Goal: Book appointment/travel/reservation

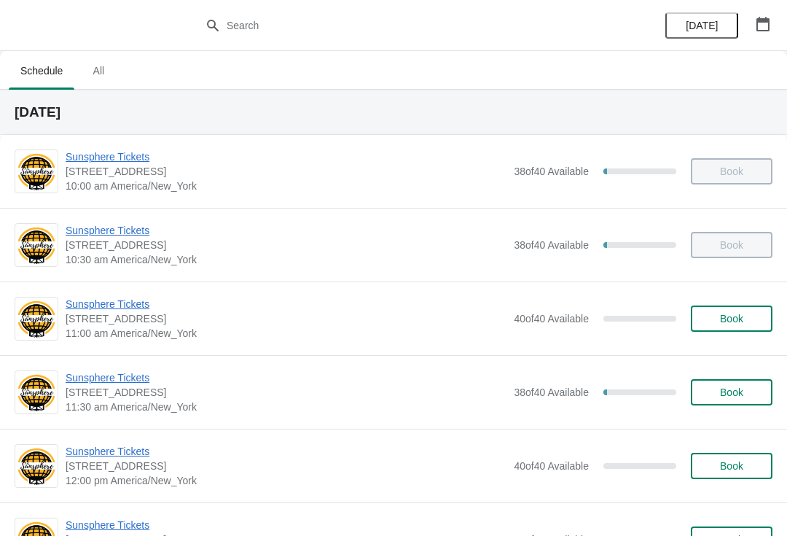
click at [727, 325] on button "Book" at bounding box center [732, 318] width 82 height 26
click at [122, 371] on span "Sunsphere Tickets" at bounding box center [286, 377] width 441 height 15
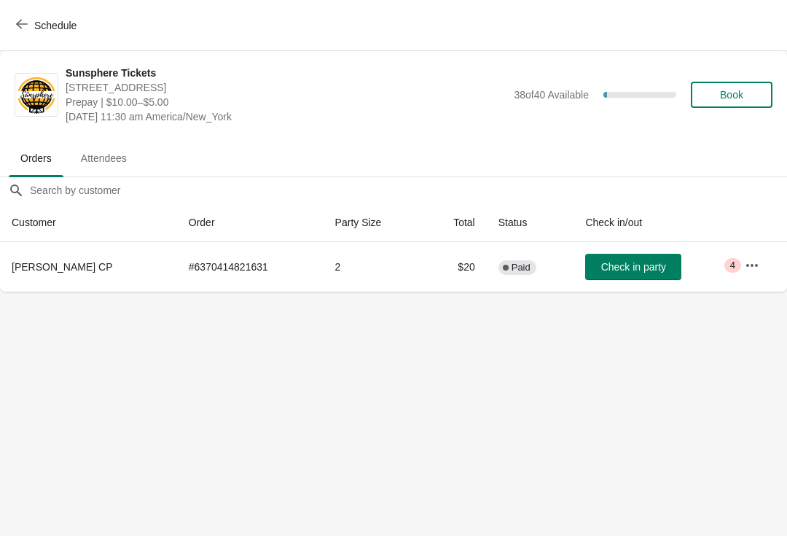
click at [620, 256] on button "Check in party" at bounding box center [633, 267] width 96 height 26
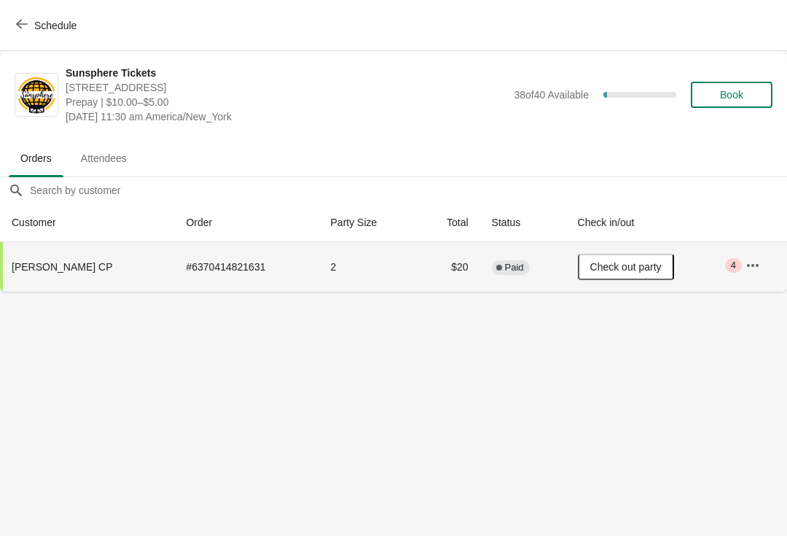
click at [52, 13] on button "Schedule" at bounding box center [47, 25] width 81 height 26
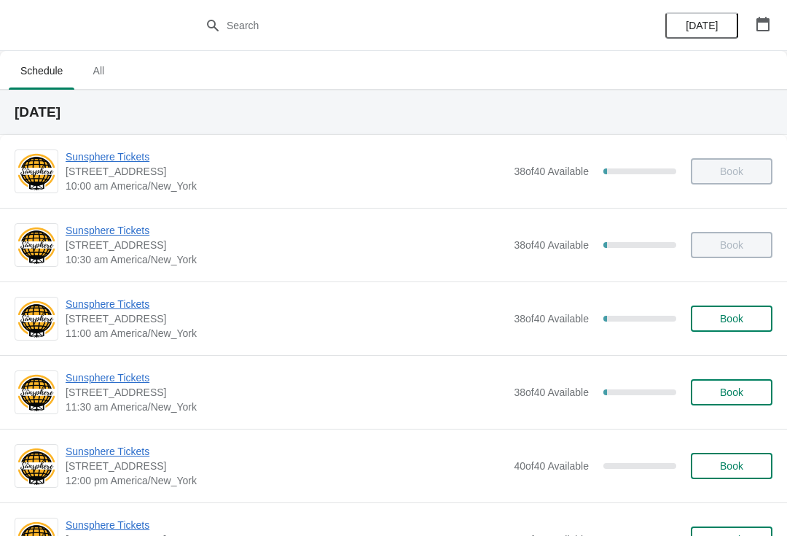
click at [752, 312] on button "Book" at bounding box center [732, 318] width 82 height 26
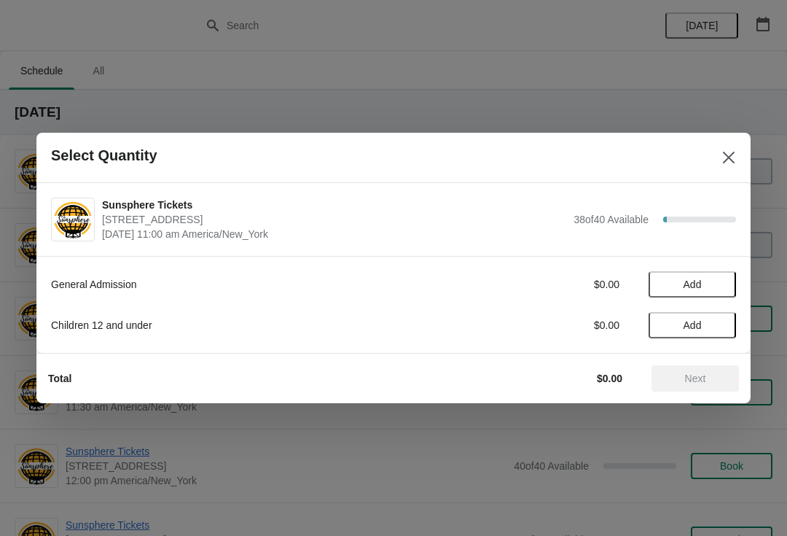
click at [720, 292] on button "Add" at bounding box center [692, 284] width 87 height 26
click at [723, 279] on icon at bounding box center [717, 284] width 15 height 15
click at [716, 279] on icon at bounding box center [717, 284] width 15 height 15
click at [699, 379] on span "Next" at bounding box center [695, 379] width 21 height 12
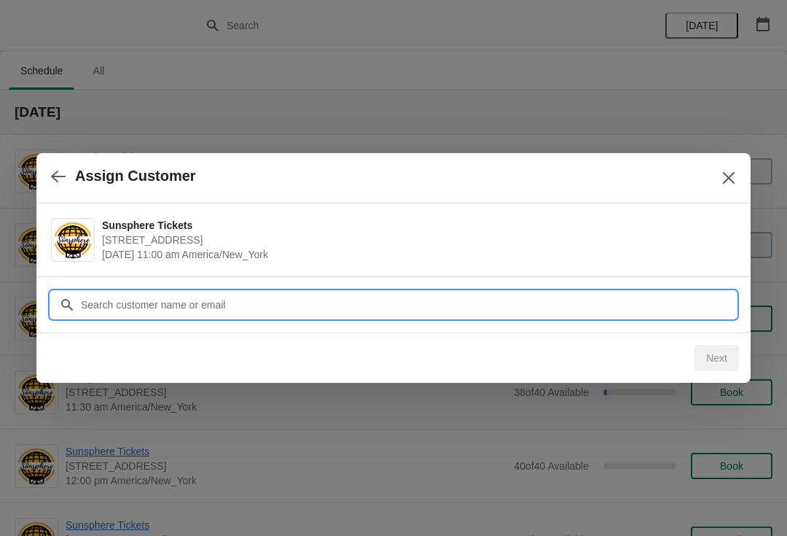
click at [641, 300] on input "Customer" at bounding box center [408, 305] width 656 height 26
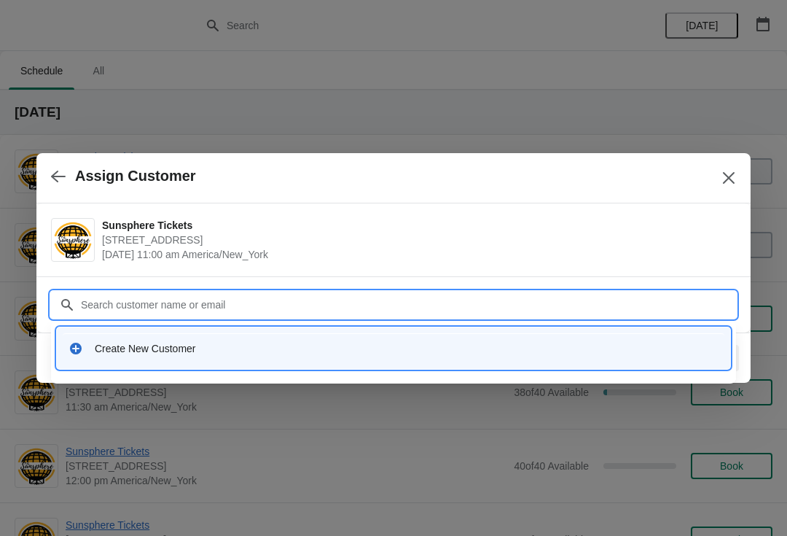
click at [271, 364] on div "Create New Customer" at bounding box center [394, 348] width 674 height 42
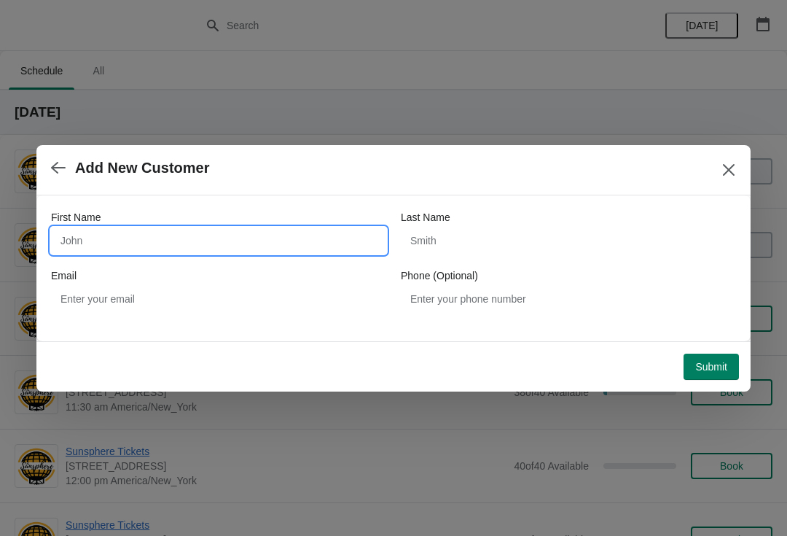
click at [173, 249] on input "First Name" at bounding box center [218, 240] width 335 height 26
type input "W"
click at [706, 354] on button "Submit" at bounding box center [711, 367] width 55 height 26
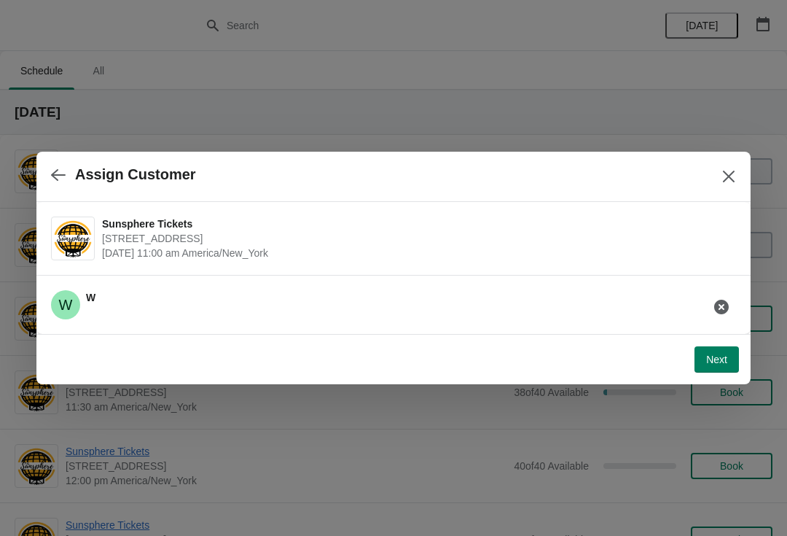
click at [711, 362] on span "Next" at bounding box center [716, 360] width 21 height 12
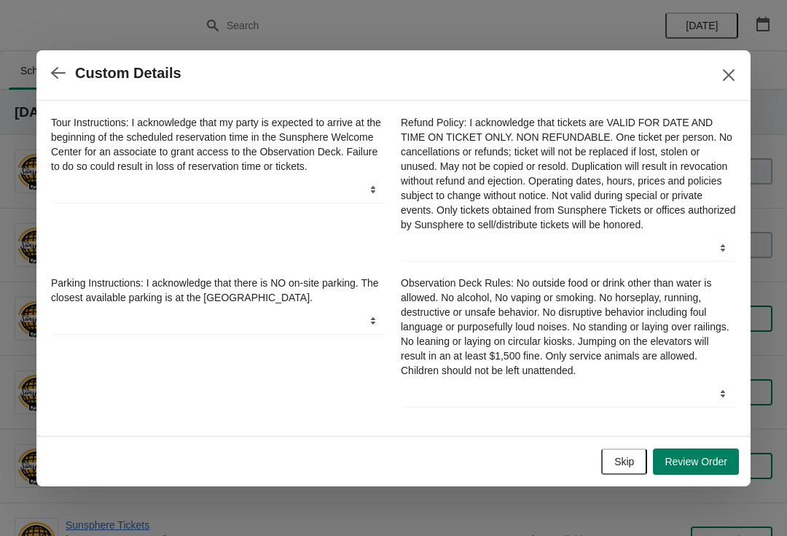
click at [622, 467] on span "Skip" at bounding box center [625, 462] width 20 height 12
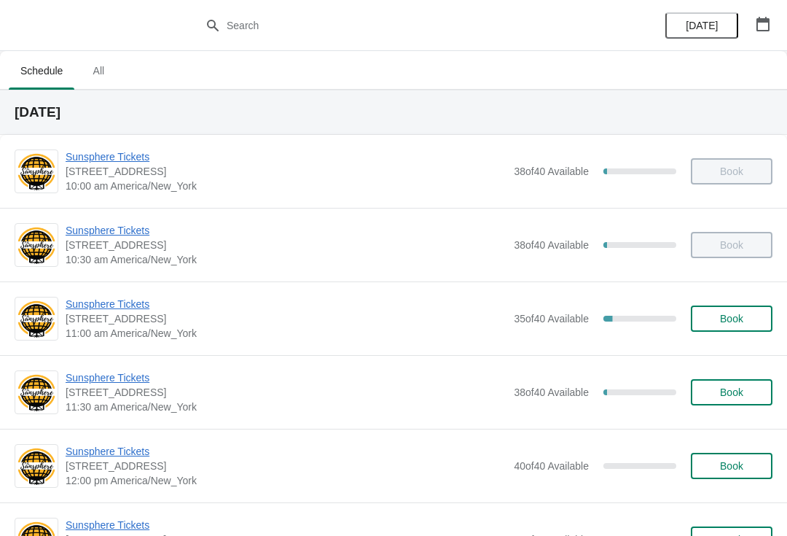
click at [752, 329] on button "Book" at bounding box center [732, 318] width 82 height 26
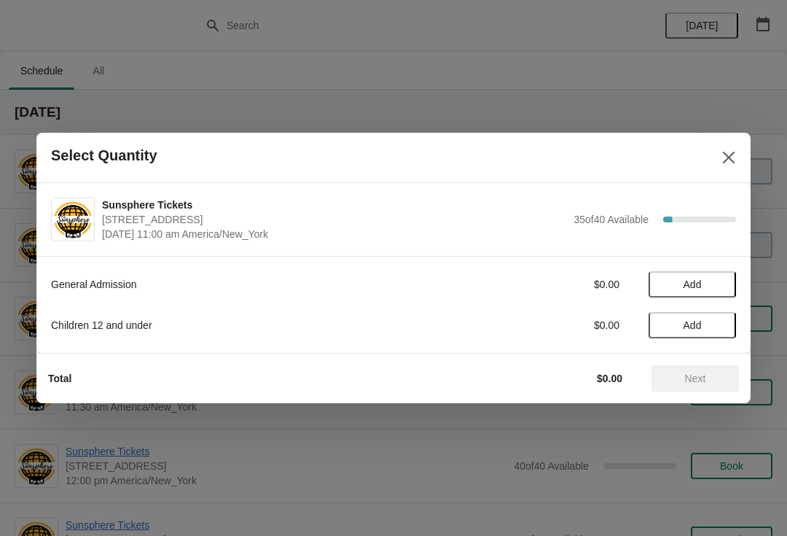
click at [725, 287] on button "Add" at bounding box center [692, 284] width 87 height 26
click at [714, 369] on button "Next" at bounding box center [695, 378] width 87 height 26
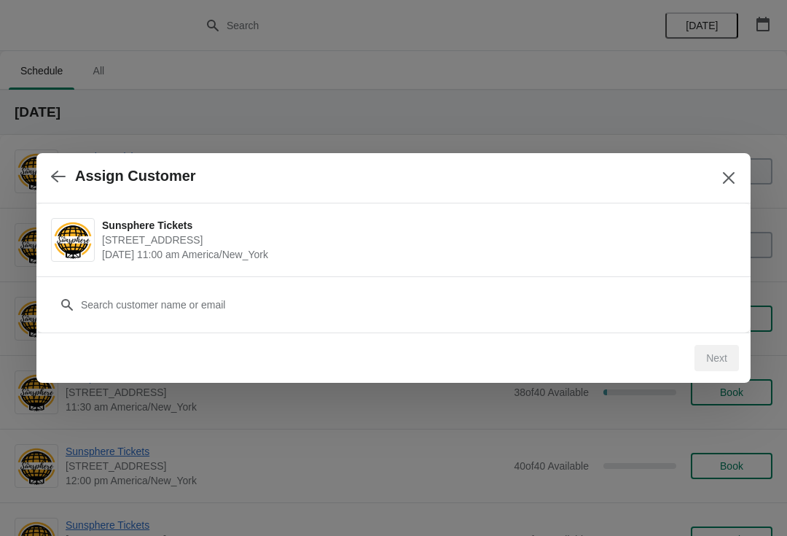
click at [314, 289] on div "Customer" at bounding box center [393, 297] width 685 height 41
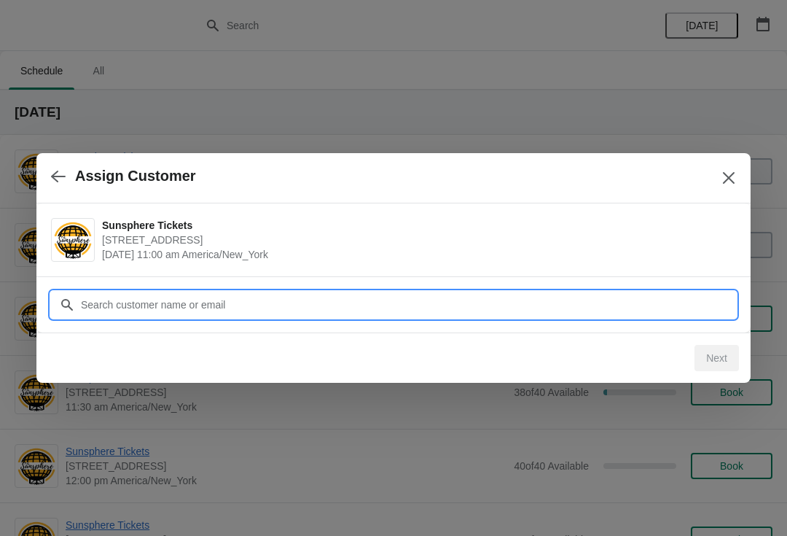
click at [272, 292] on input "Customer" at bounding box center [408, 305] width 656 height 26
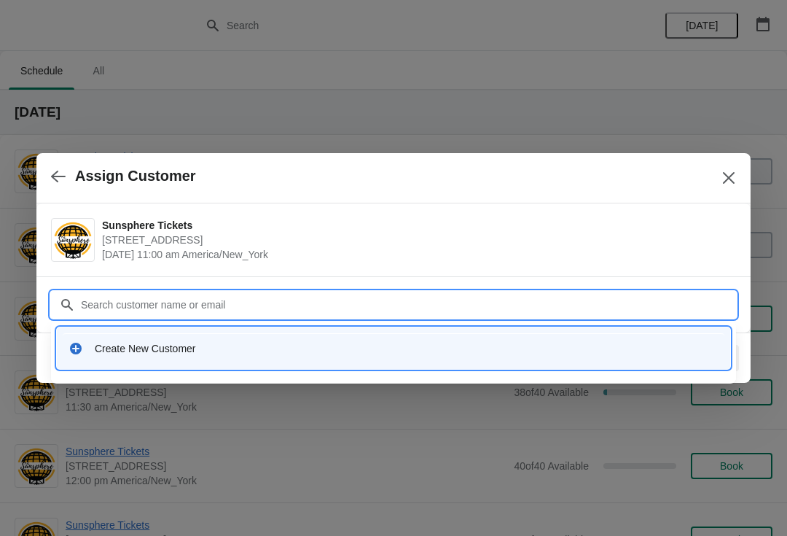
click at [270, 345] on div "Create New Customer" at bounding box center [407, 348] width 624 height 15
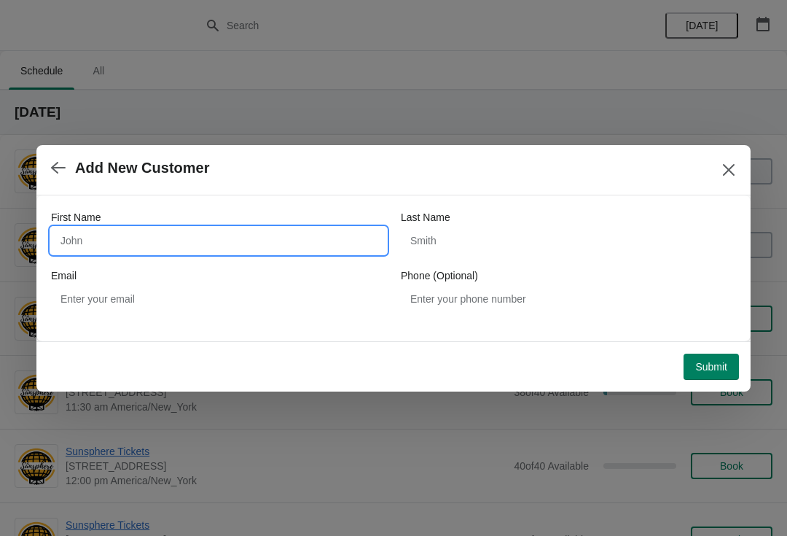
click at [175, 227] on input "First Name" at bounding box center [218, 240] width 335 height 26
type input "W"
click at [705, 354] on button "Submit" at bounding box center [711, 367] width 55 height 26
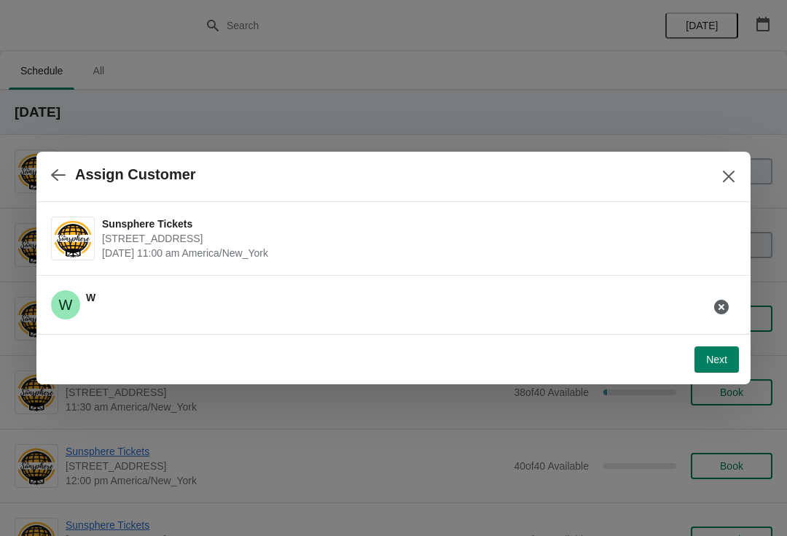
click at [717, 352] on button "Next" at bounding box center [717, 359] width 44 height 26
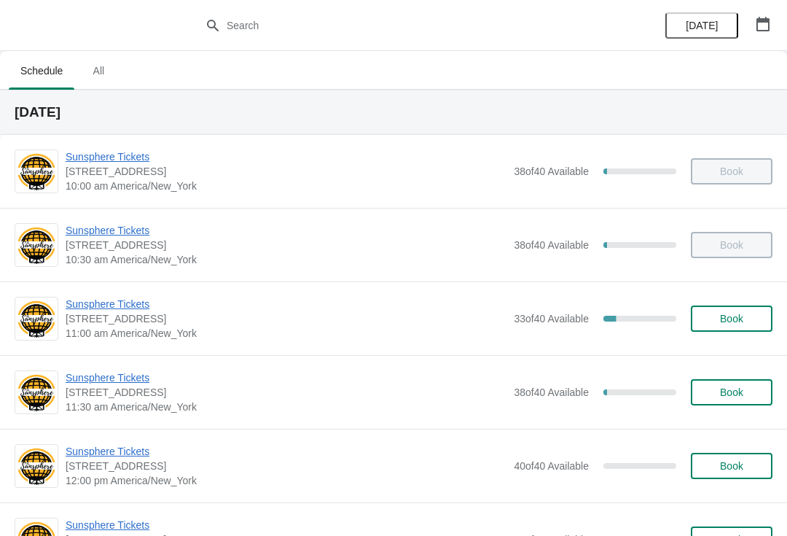
click at [746, 324] on span "Book" at bounding box center [731, 319] width 55 height 12
